Goal: Task Accomplishment & Management: Use online tool/utility

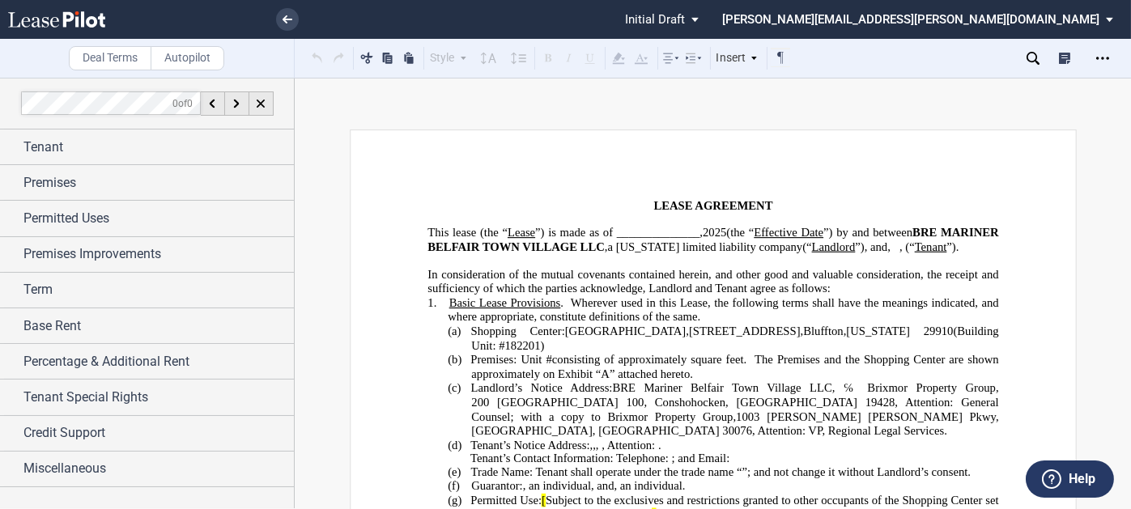
click at [139, 143] on div "Tenant" at bounding box center [158, 147] width 270 height 19
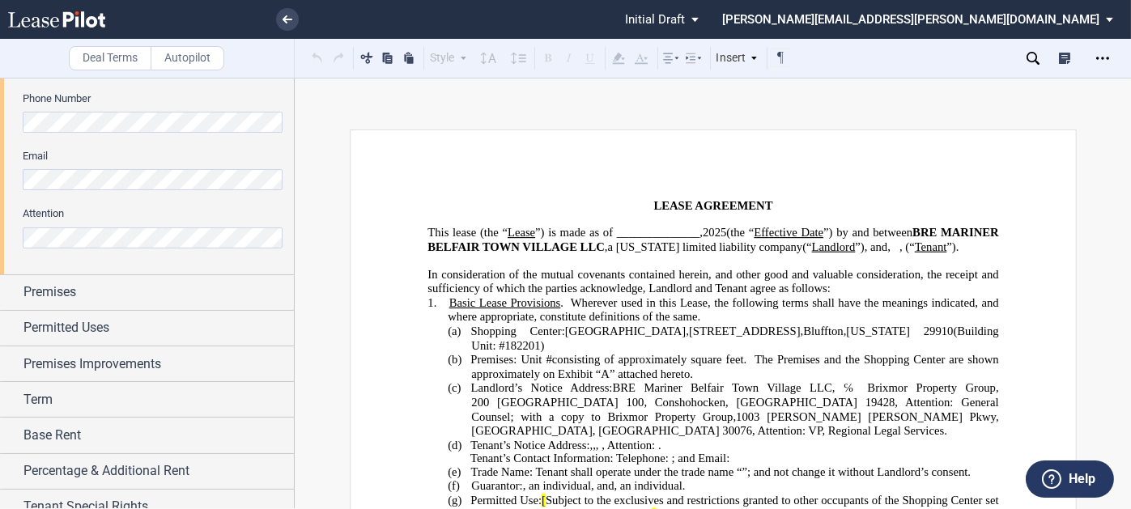
scroll to position [567, 0]
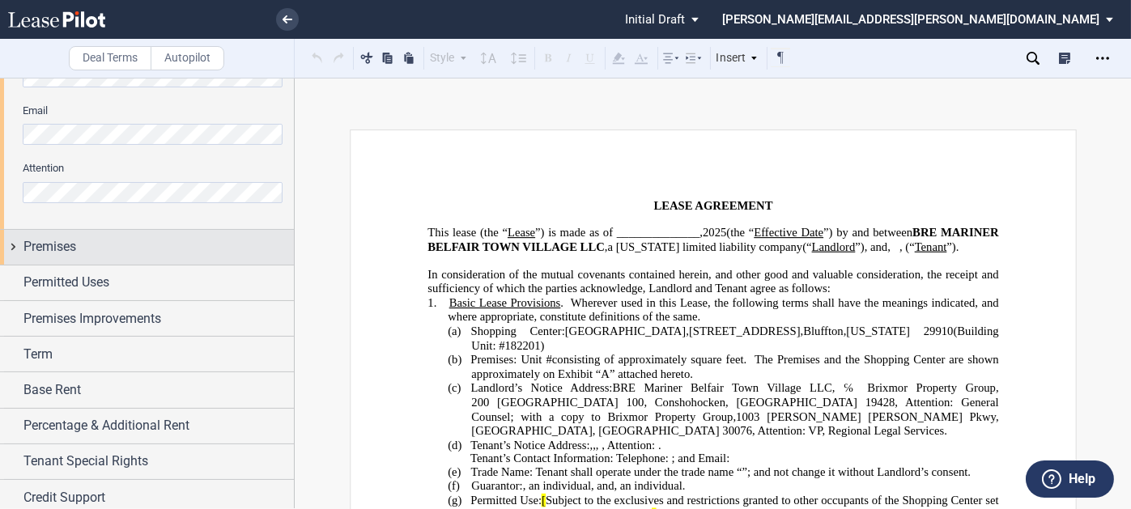
click at [140, 245] on div "Premises" at bounding box center [158, 246] width 270 height 19
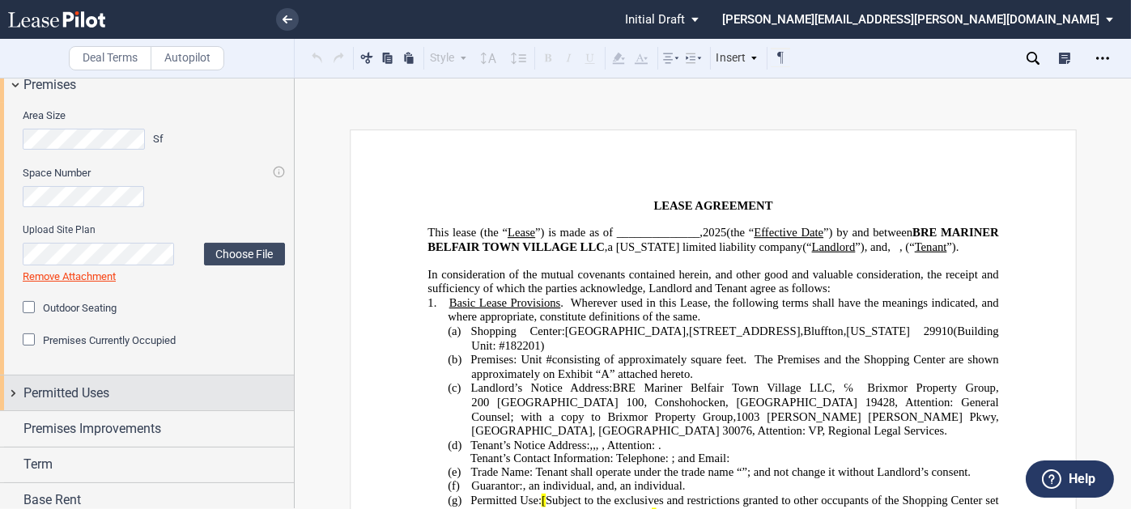
scroll to position [810, 0]
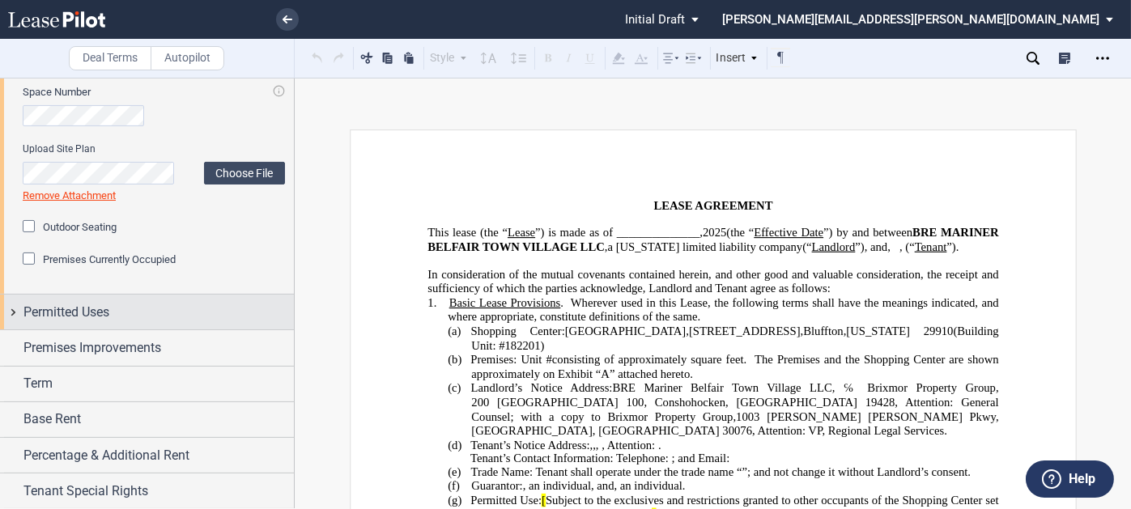
click at [139, 307] on div "Permitted Uses" at bounding box center [158, 312] width 270 height 19
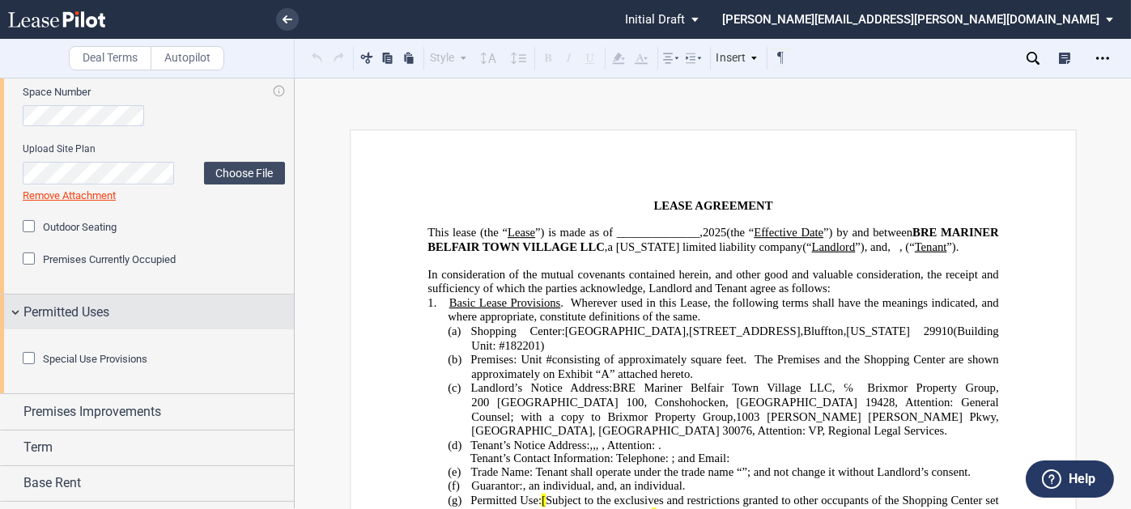
scroll to position [1033, 0]
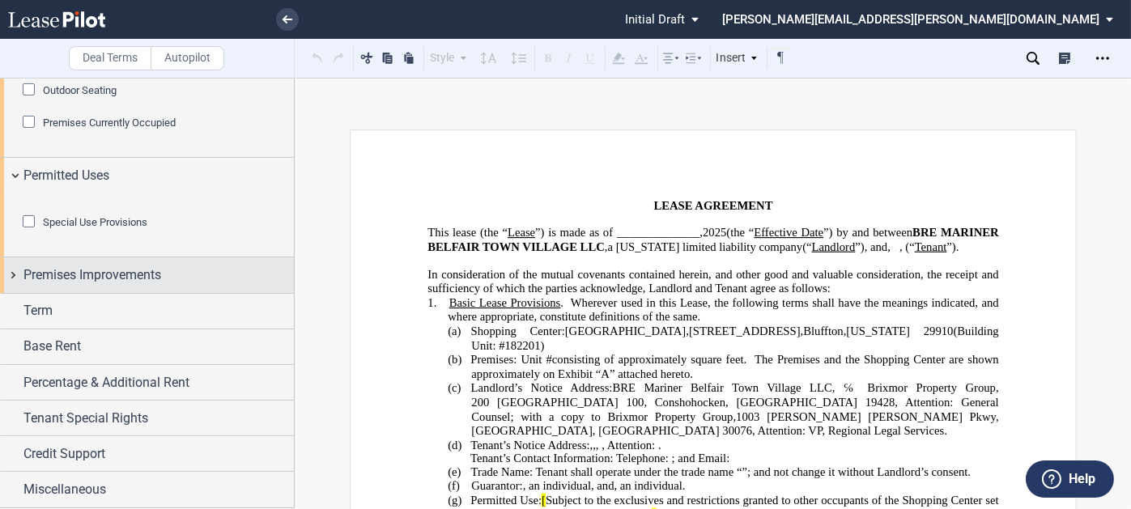
click at [140, 278] on span "Premises Improvements" at bounding box center [92, 275] width 138 height 19
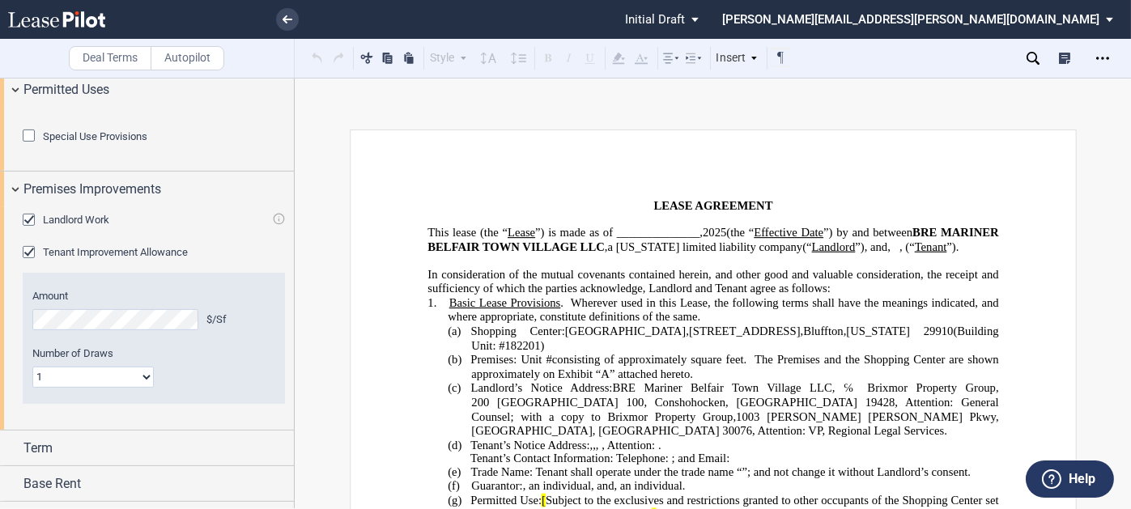
click at [87, 226] on span "Landlord Work" at bounding box center [76, 220] width 66 height 12
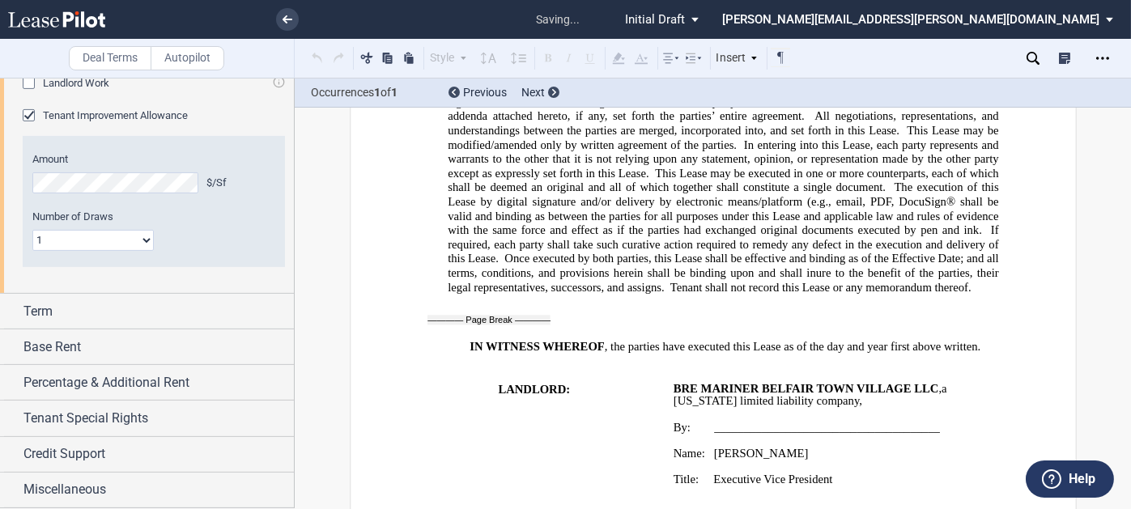
scroll to position [1256, 0]
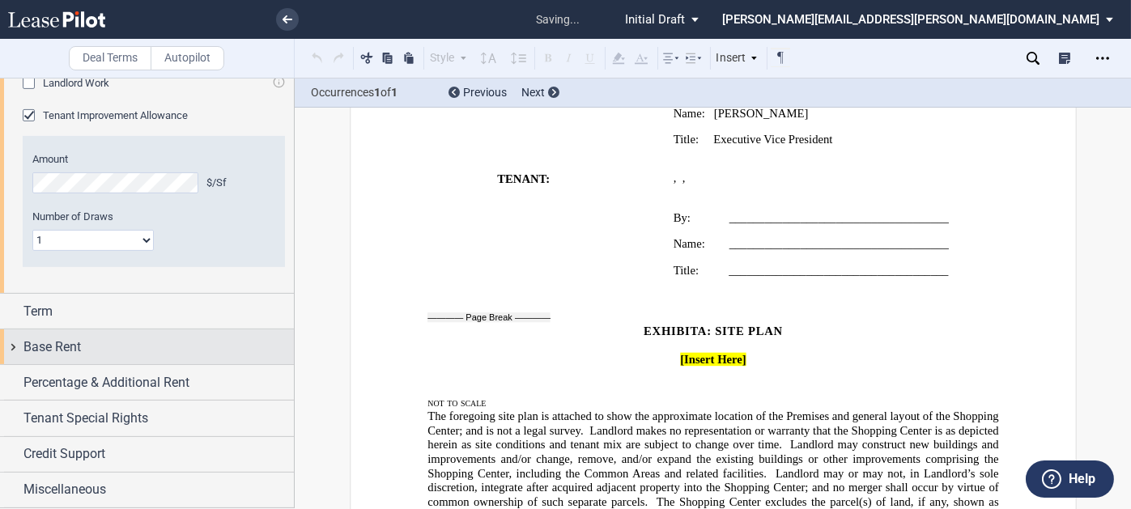
click at [95, 344] on div "Base Rent" at bounding box center [158, 347] width 270 height 19
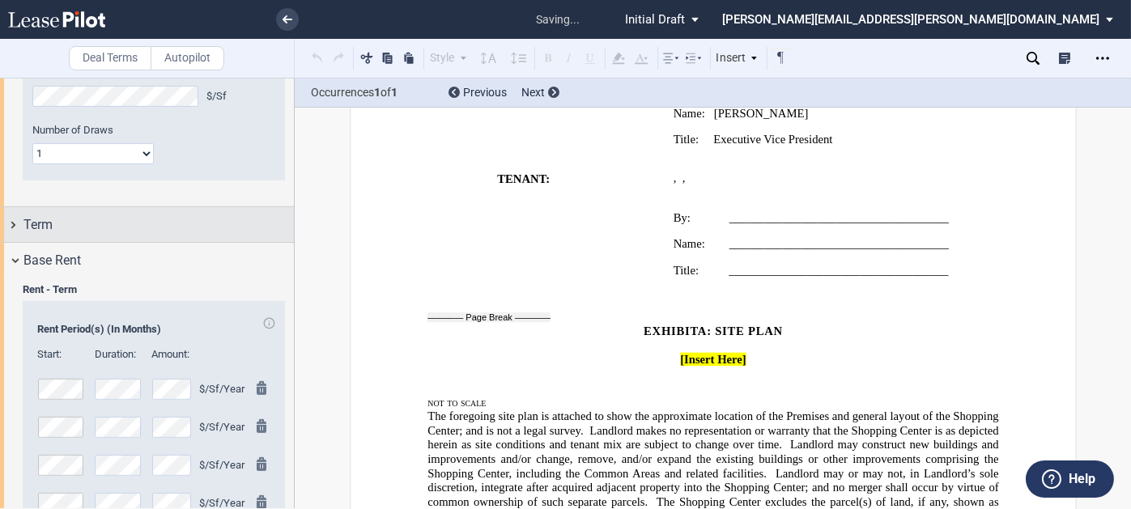
click at [110, 235] on div "Term" at bounding box center [158, 224] width 270 height 19
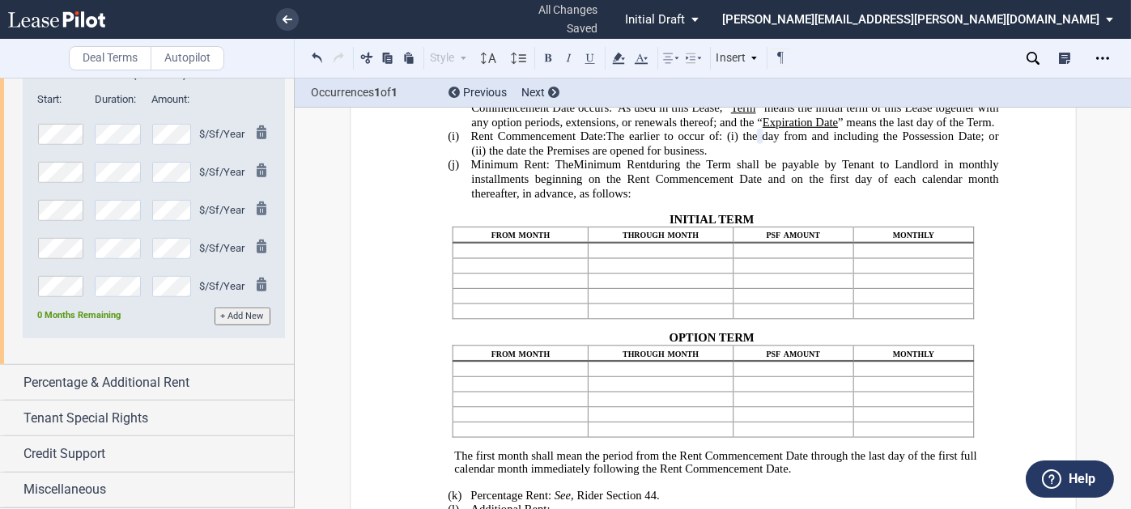
scroll to position [2404, 0]
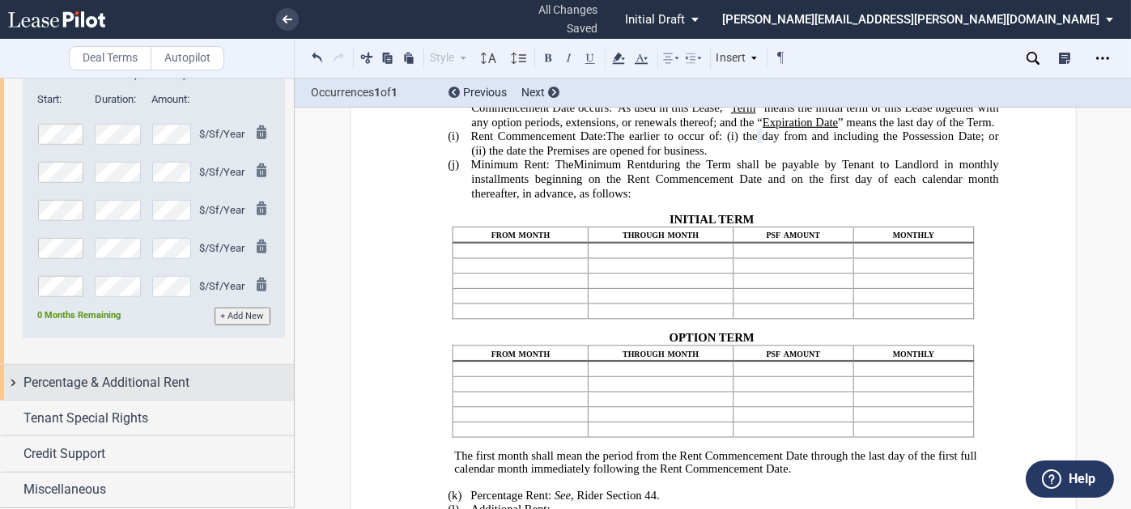
click at [105, 398] on div "Percentage & Additional Rent" at bounding box center [147, 382] width 294 height 35
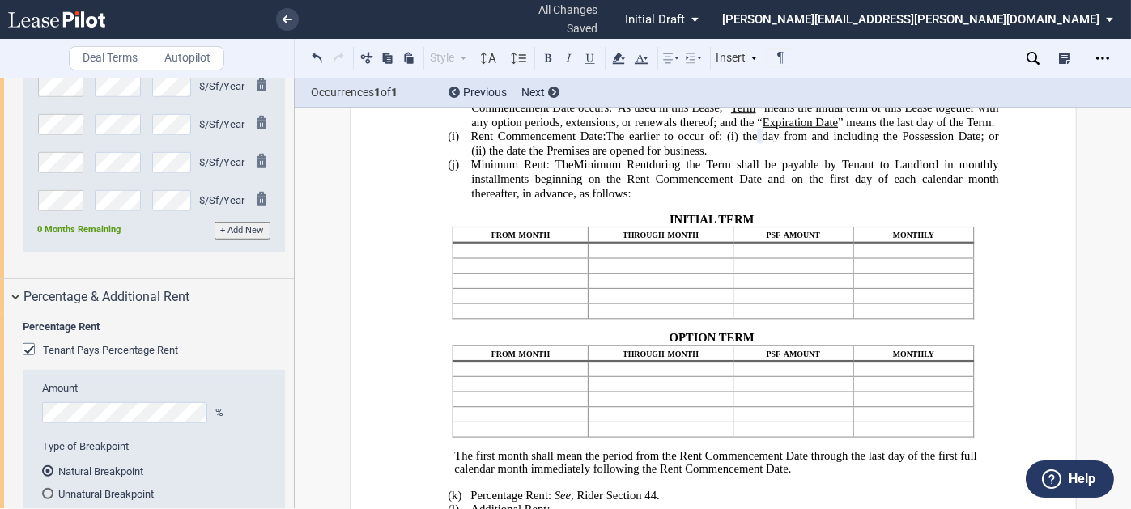
scroll to position [2647, 0]
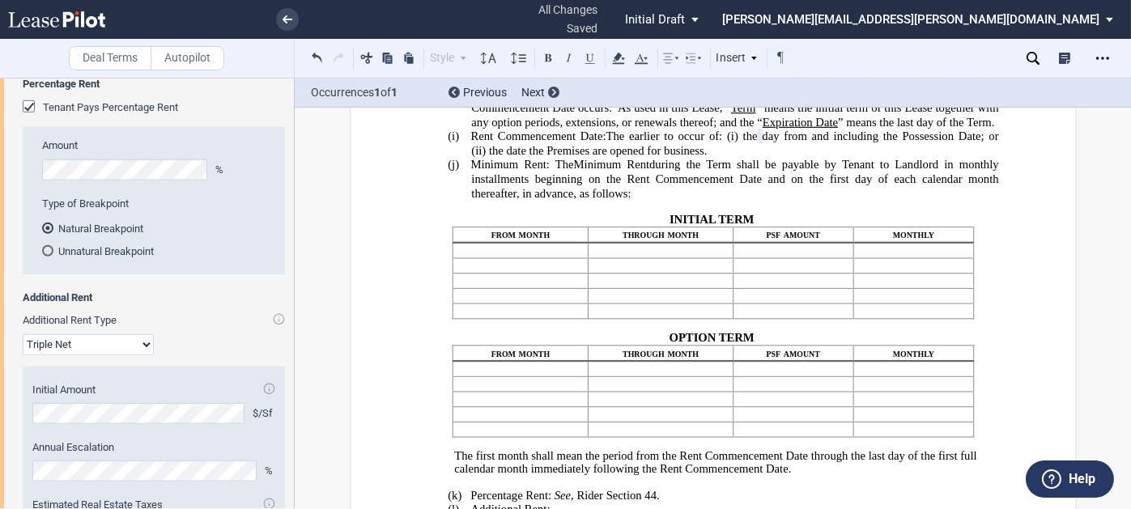
click at [32, 117] on div "Tenant Pays Percentage Rent" at bounding box center [31, 108] width 16 height 16
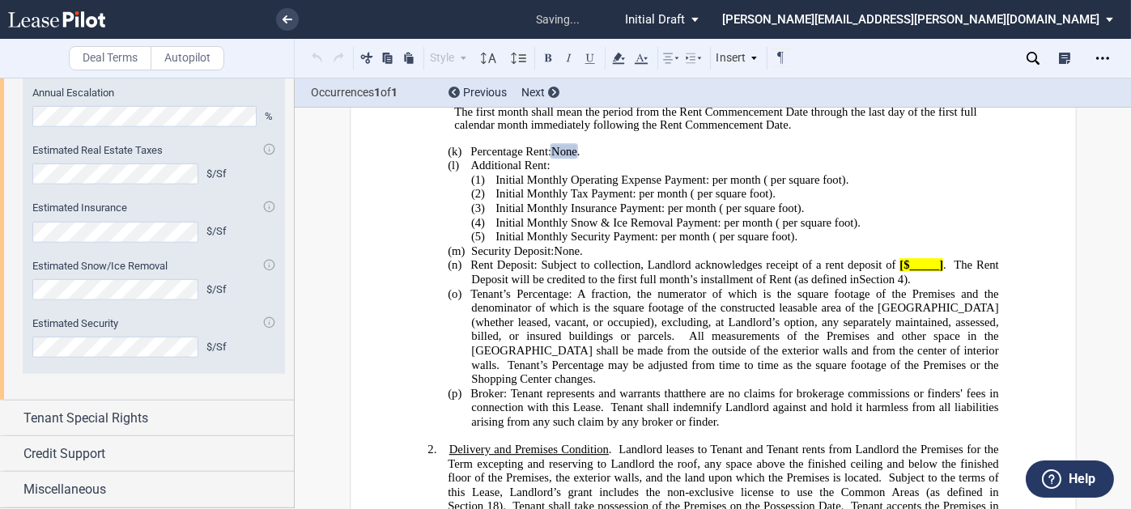
scroll to position [2928, 0]
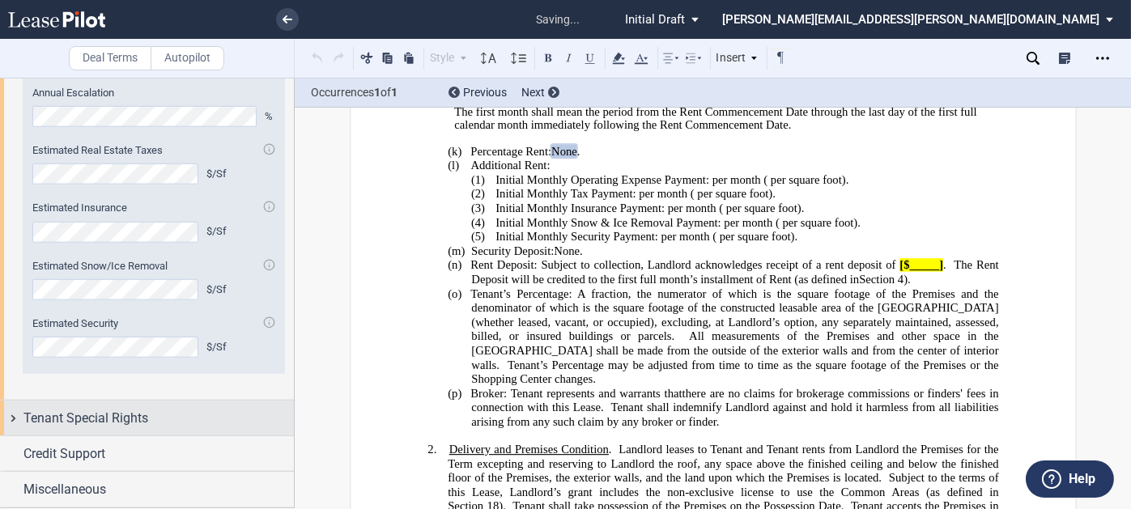
click at [121, 416] on span "Tenant Special Rights" at bounding box center [85, 418] width 125 height 19
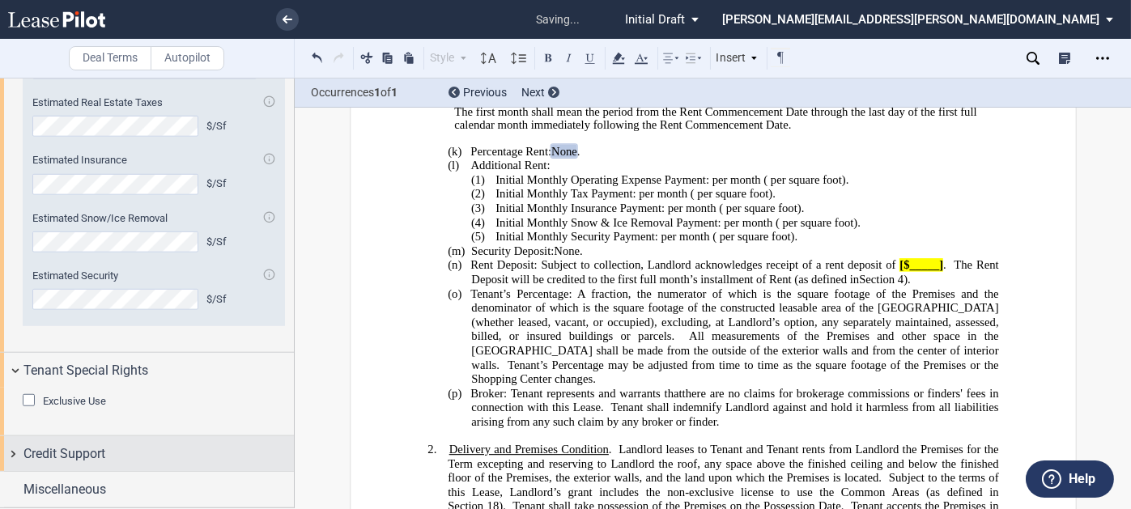
click at [111, 462] on div "Credit Support" at bounding box center [158, 454] width 270 height 19
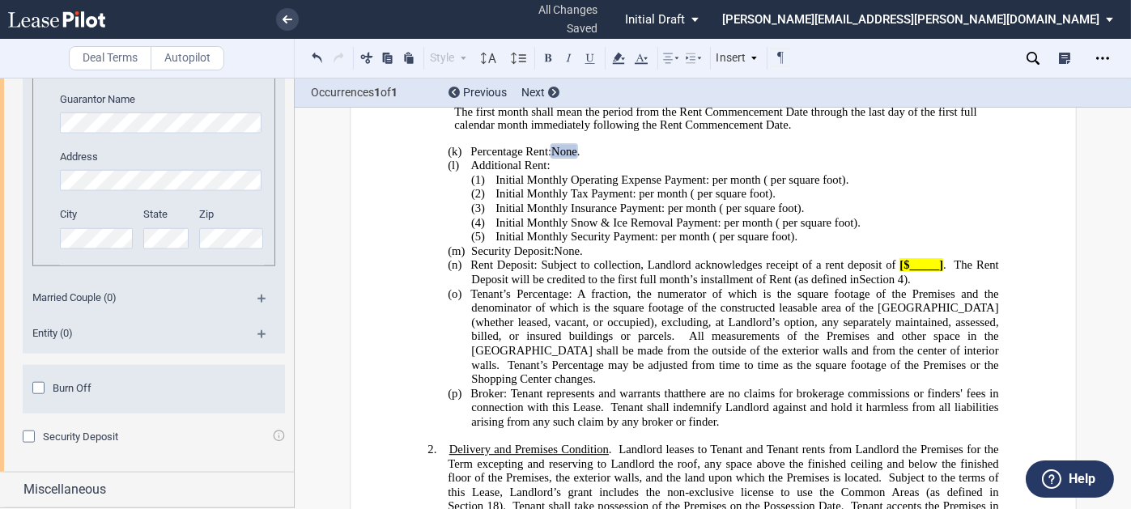
scroll to position [3746, 0]
click at [82, 394] on span "Burn Off" at bounding box center [72, 388] width 39 height 12
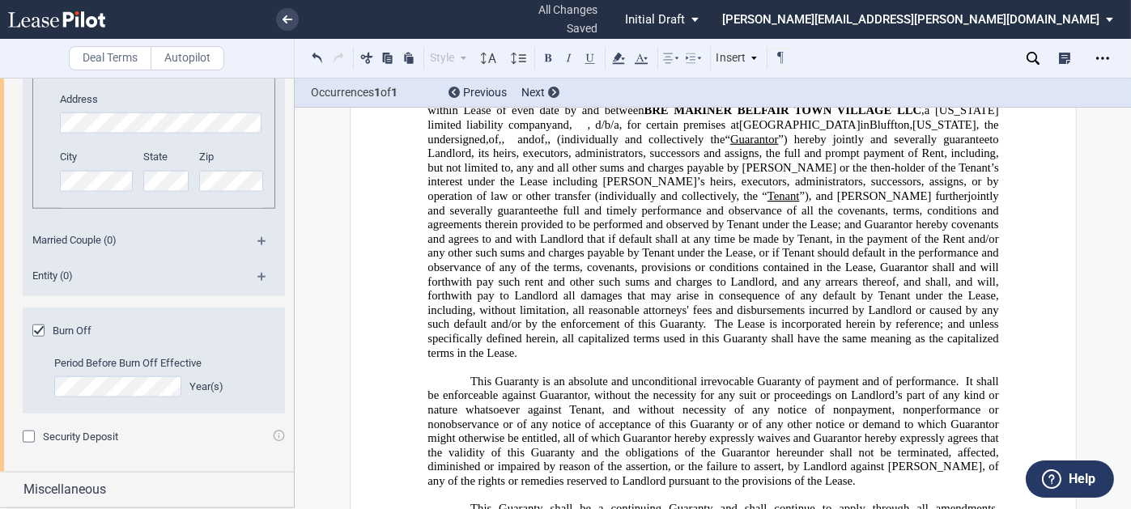
scroll to position [3803, 0]
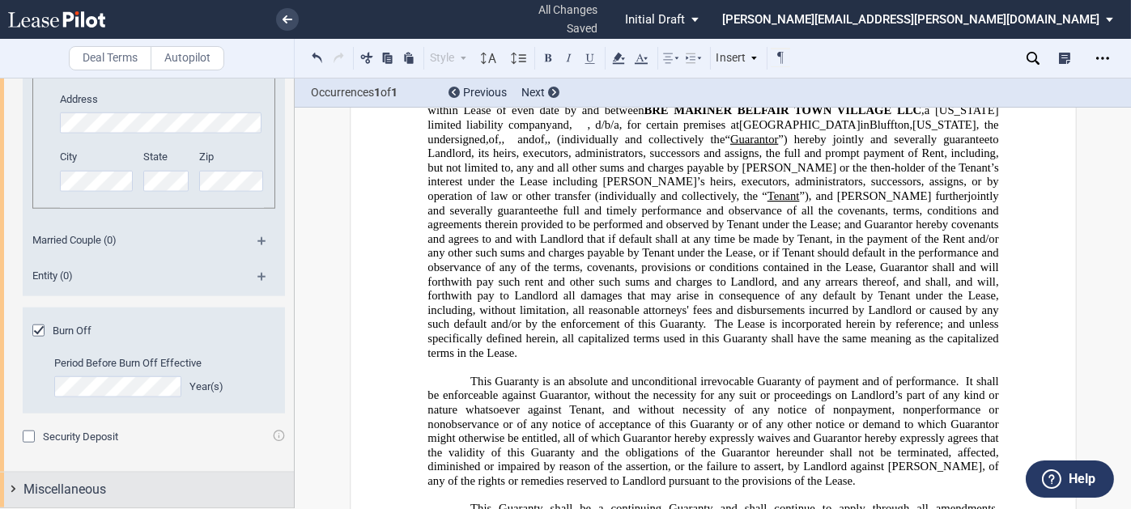
click at [101, 474] on div "Miscellaneous" at bounding box center [147, 490] width 294 height 35
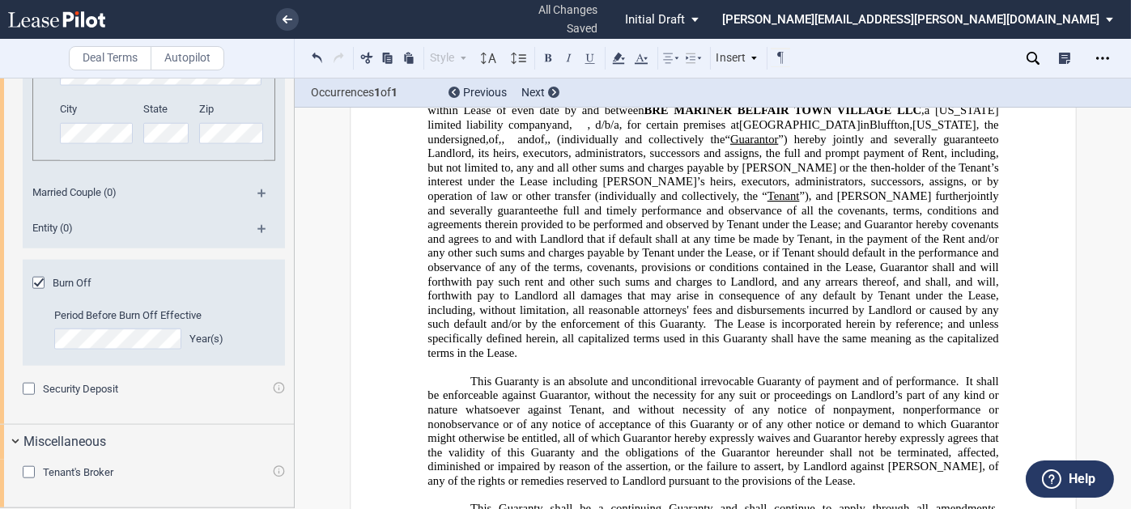
scroll to position [3851, 0]
click at [107, 478] on span "Tenant's Broker" at bounding box center [78, 472] width 70 height 12
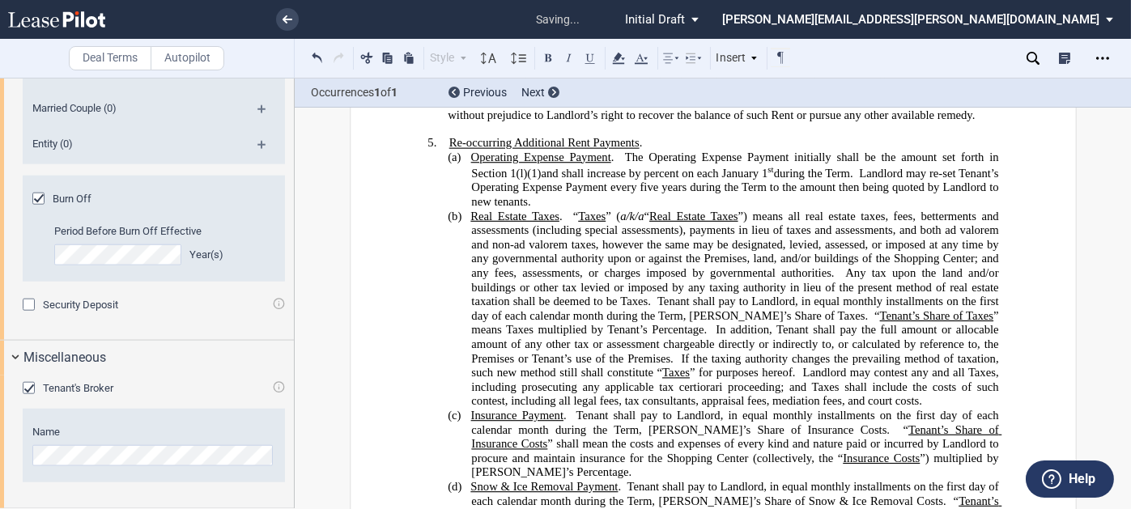
scroll to position [1512, 0]
click at [1103, 59] on icon "Open Lease options menu" at bounding box center [1103, 58] width 13 height 13
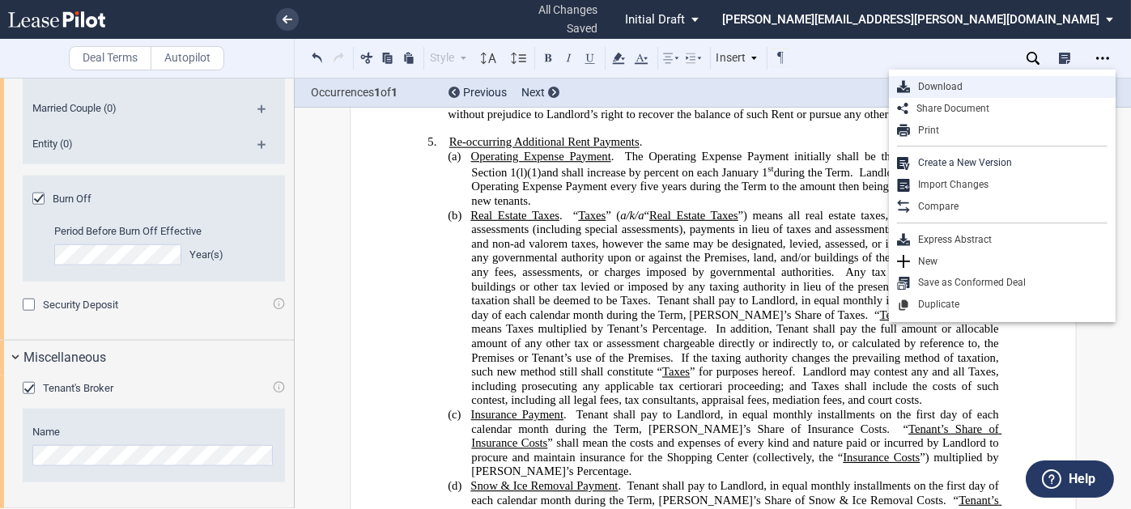
click at [939, 81] on div "Download" at bounding box center [1009, 87] width 198 height 14
